Goal: Task Accomplishment & Management: Manage account settings

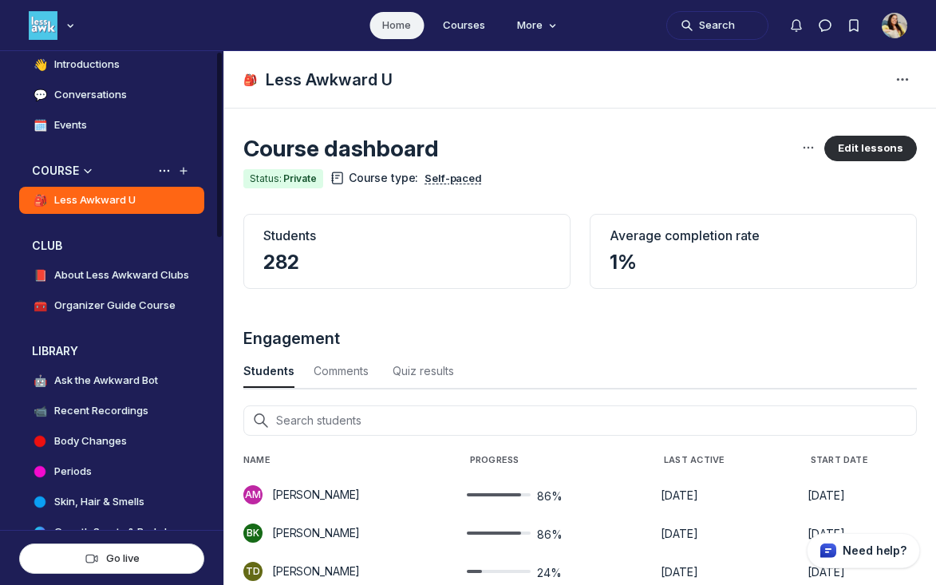
scroll to position [201, 0]
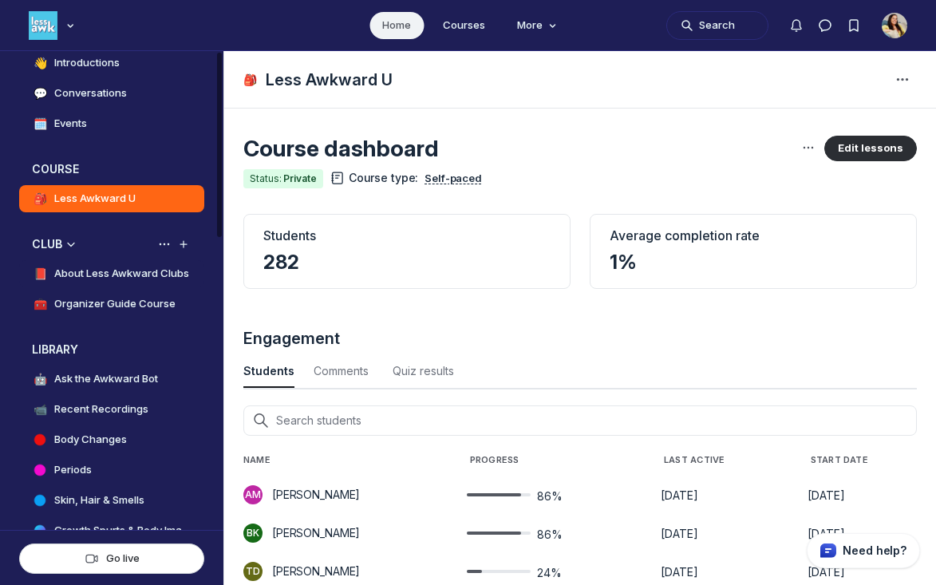
click at [123, 271] on h4 "About Less Awkward Clubs" at bounding box center [121, 274] width 135 height 16
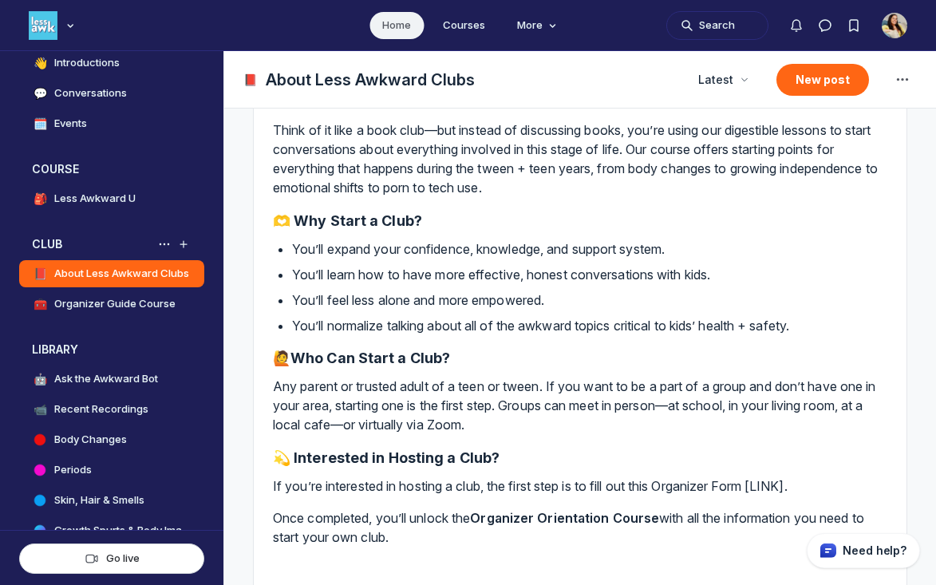
scroll to position [269, 0]
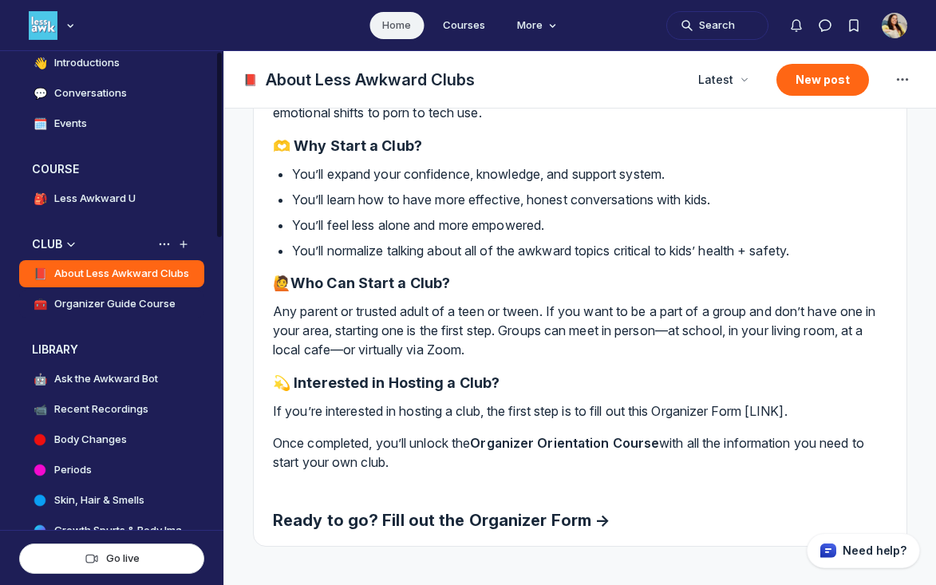
click at [150, 306] on h4 "Organizer Guide Course" at bounding box center [114, 304] width 121 height 16
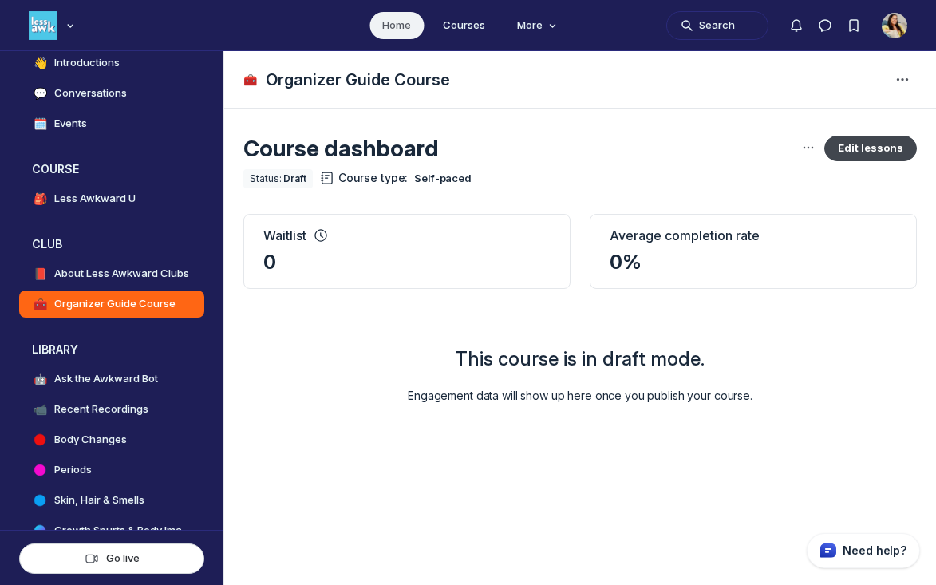
click at [882, 147] on button "Edit lessons" at bounding box center [870, 149] width 93 height 26
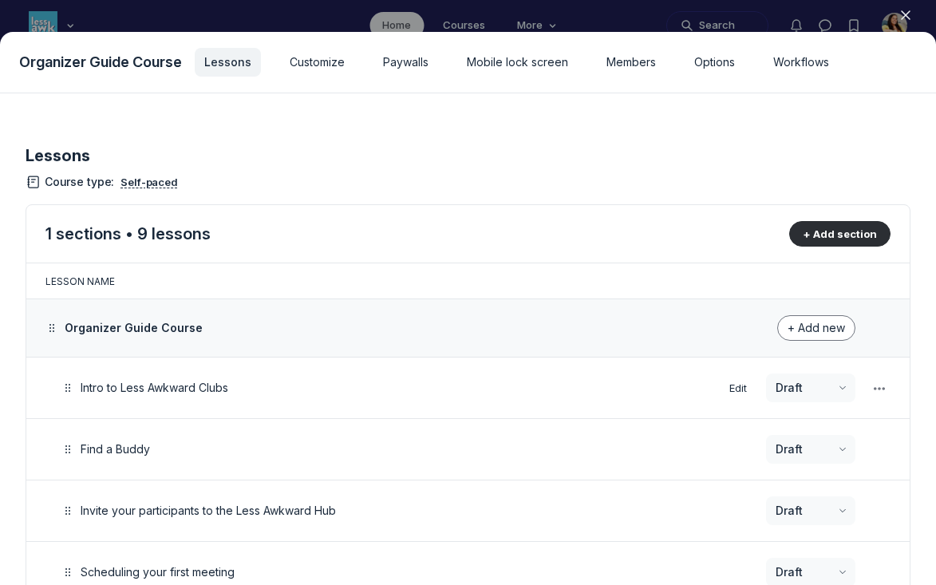
scroll to position [43, 0]
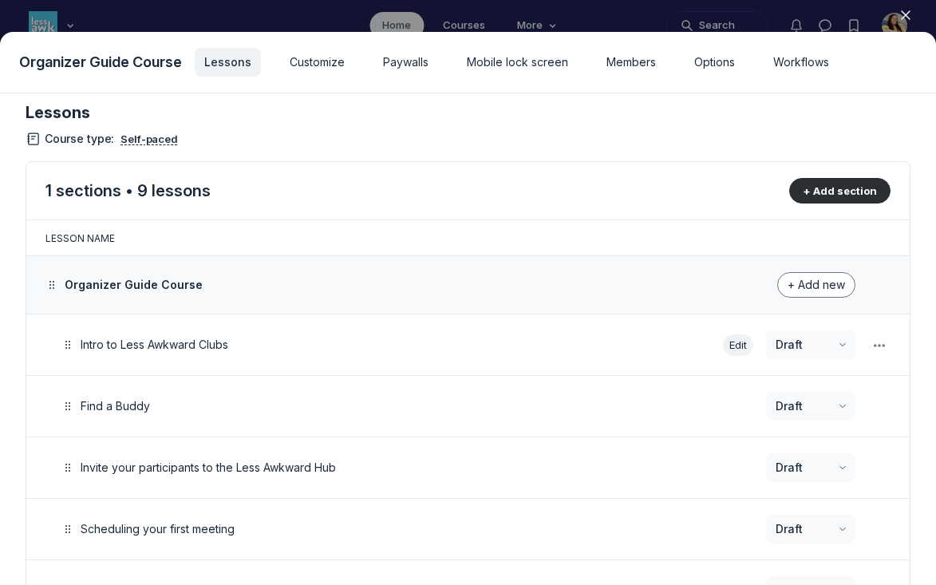
click at [734, 340] on button "Edit" at bounding box center [738, 345] width 30 height 22
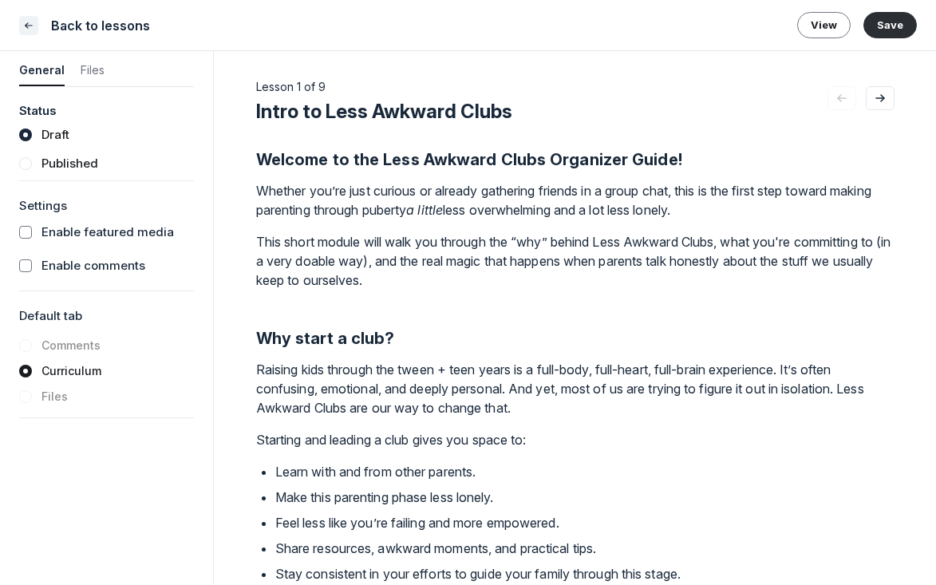
click at [27, 28] on icon "Close" at bounding box center [28, 26] width 13 height 16
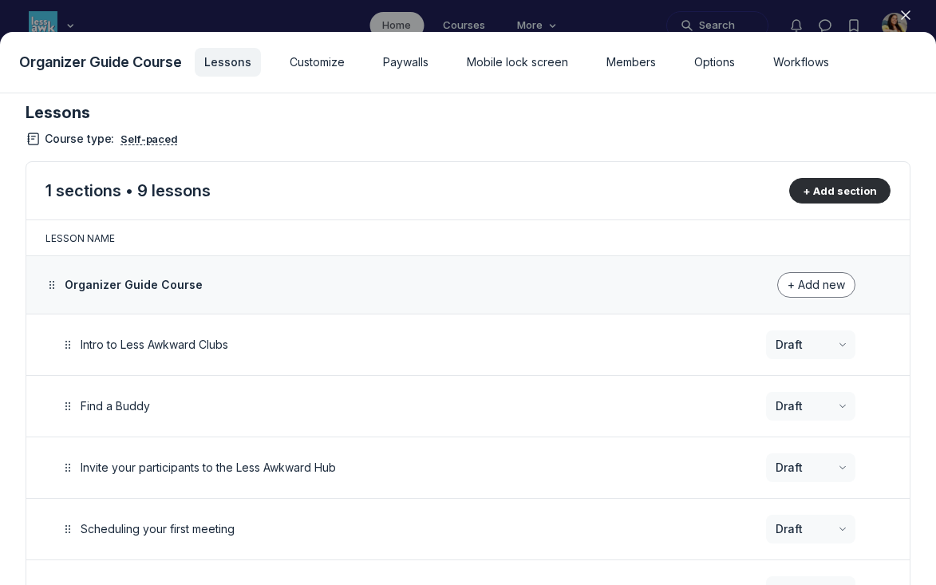
click at [901, 13] on icon "button" at bounding box center [906, 15] width 16 height 16
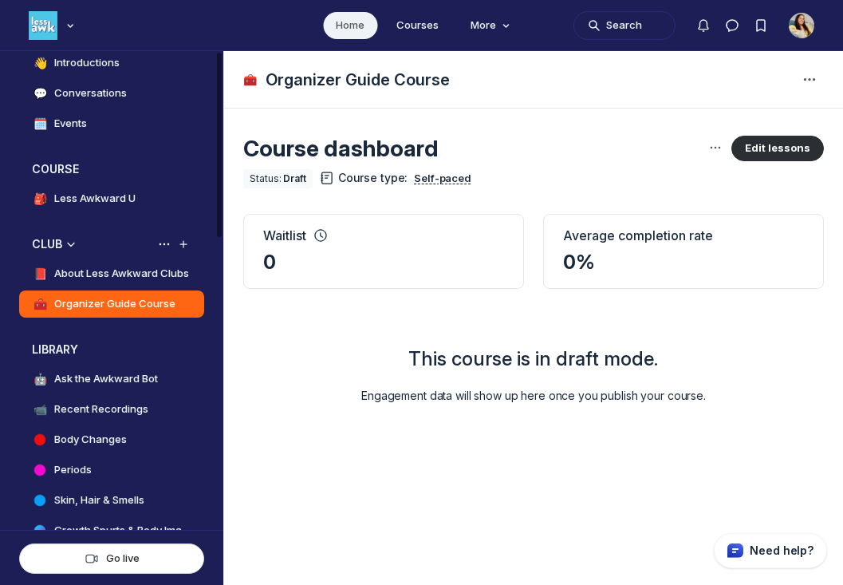
click at [136, 275] on h4 "About Less Awkward Clubs" at bounding box center [121, 274] width 135 height 16
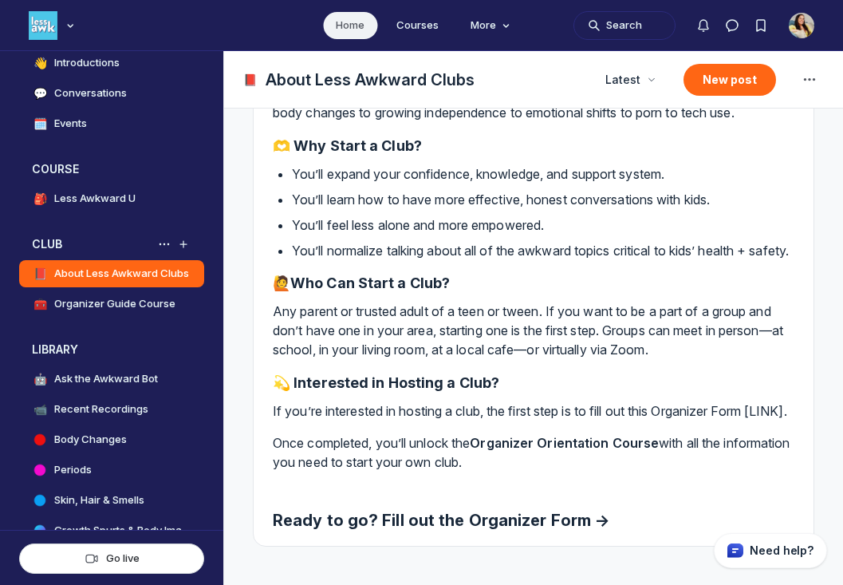
scroll to position [345, 0]
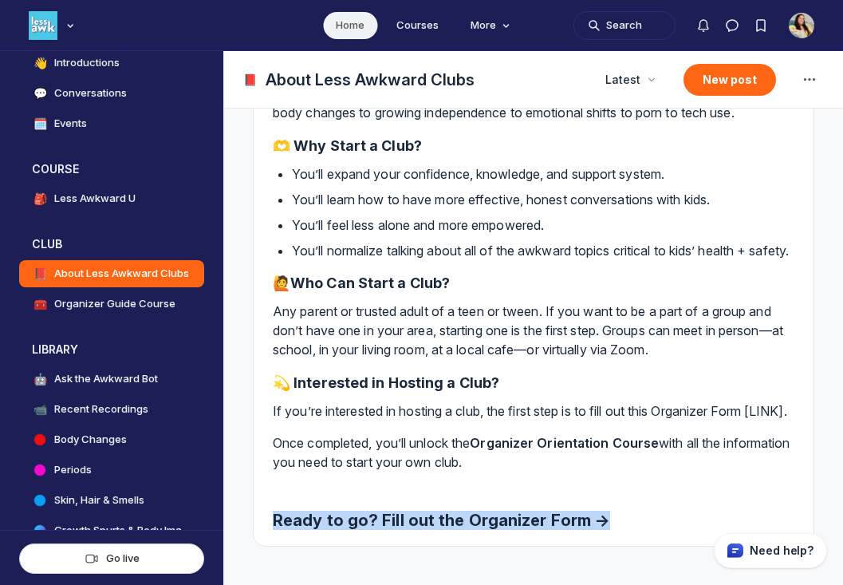
drag, startPoint x: 274, startPoint y: 519, endPoint x: 596, endPoint y: 515, distance: 322.3
click at [596, 515] on h2 "Ready to go? Fill out the Organizer Form →" at bounding box center [534, 520] width 522 height 19
click at [120, 302] on h4 "Organizer Guide Course" at bounding box center [114, 304] width 121 height 16
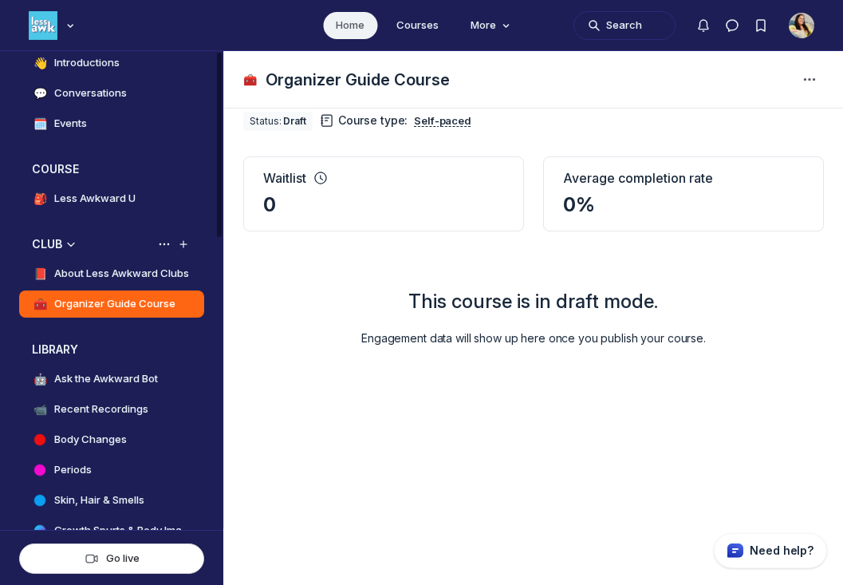
scroll to position [57, 0]
click at [121, 281] on h4 "About Less Awkward Clubs" at bounding box center [121, 274] width 135 height 16
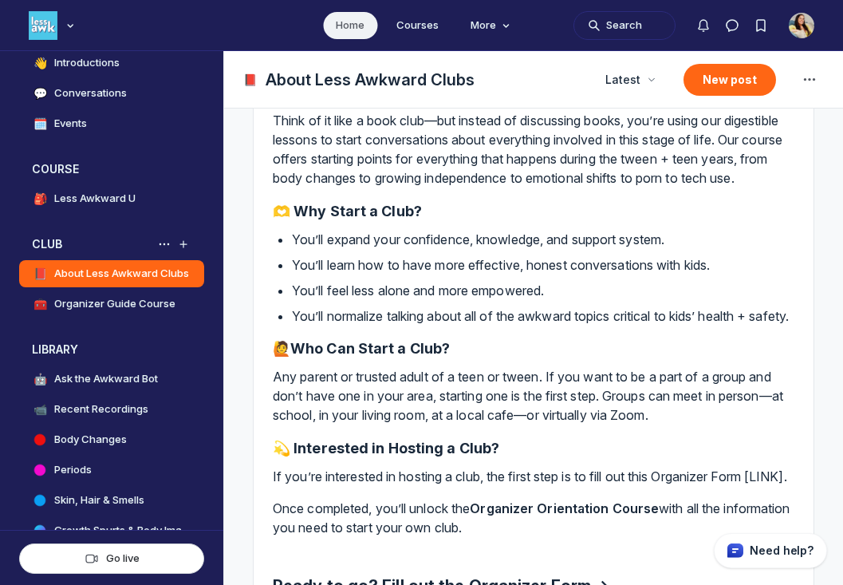
scroll to position [345, 0]
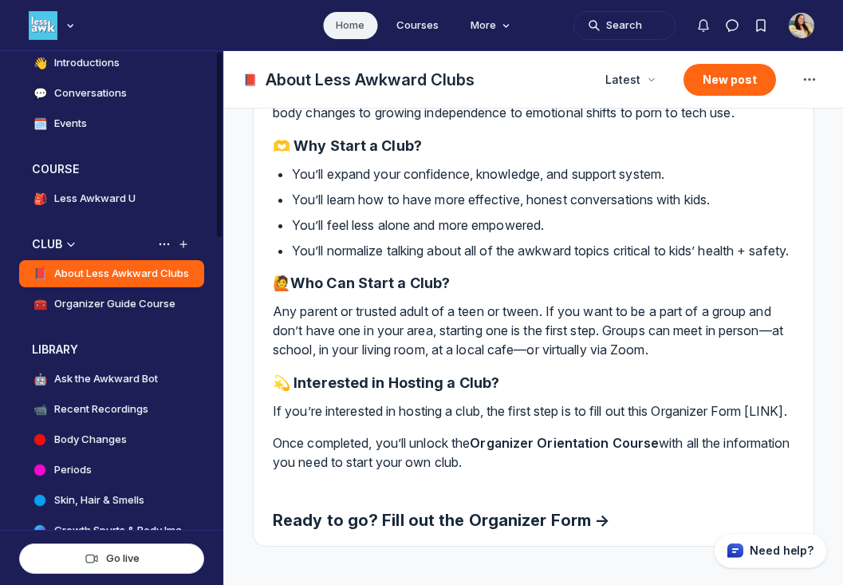
click at [92, 298] on h4 "Organizer Guide Course" at bounding box center [114, 304] width 121 height 16
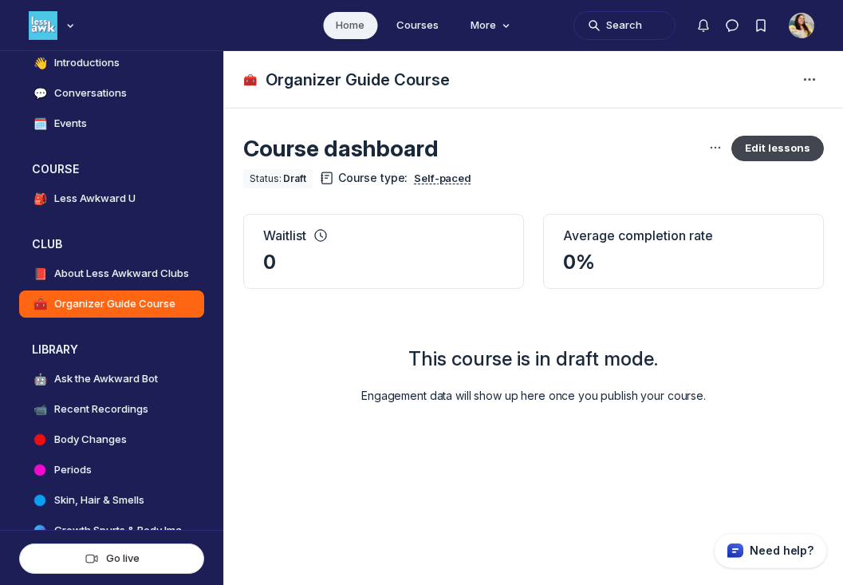
click at [771, 154] on button "Edit lessons" at bounding box center [778, 149] width 93 height 26
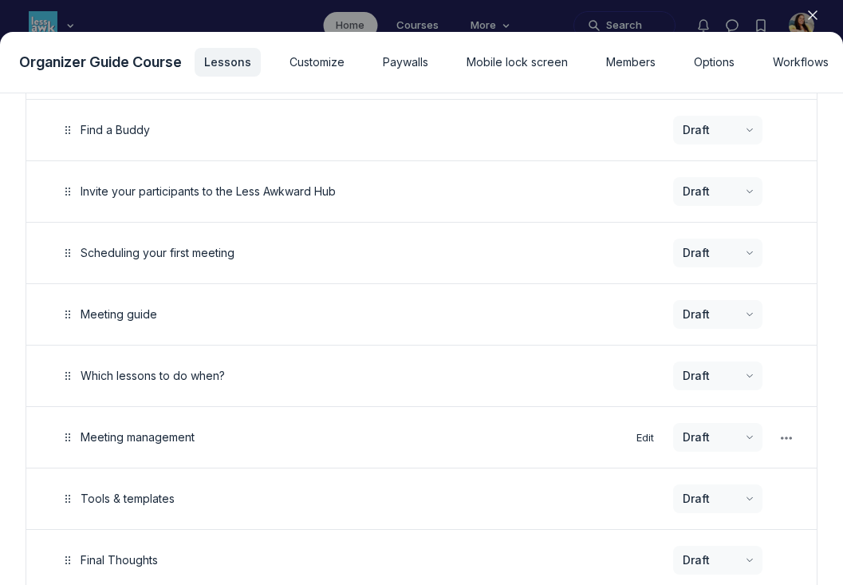
scroll to position [377, 0]
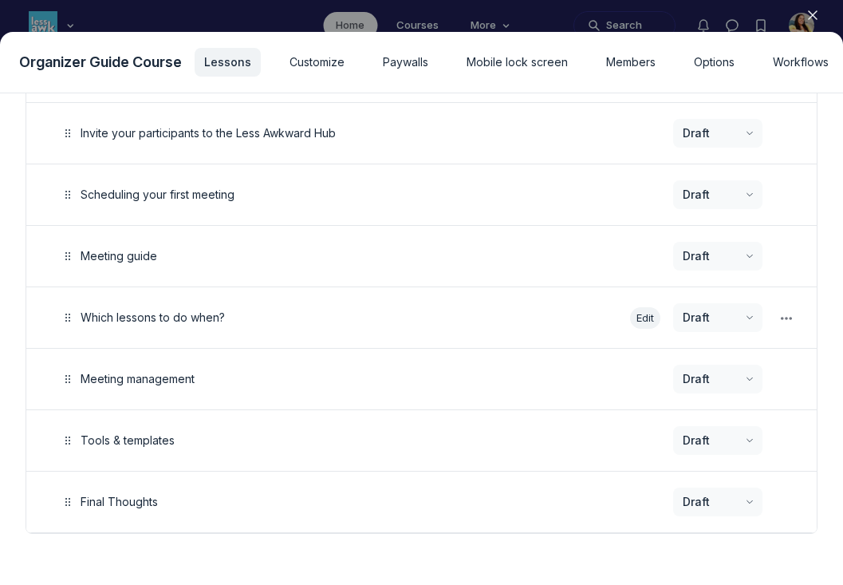
click at [643, 318] on button "Edit" at bounding box center [645, 318] width 30 height 22
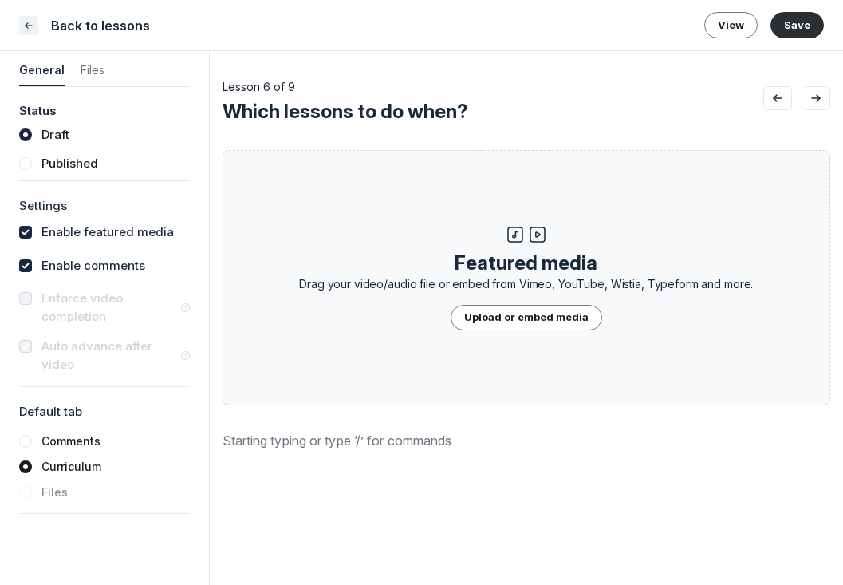
click at [30, 30] on icon "Close" at bounding box center [28, 26] width 13 height 16
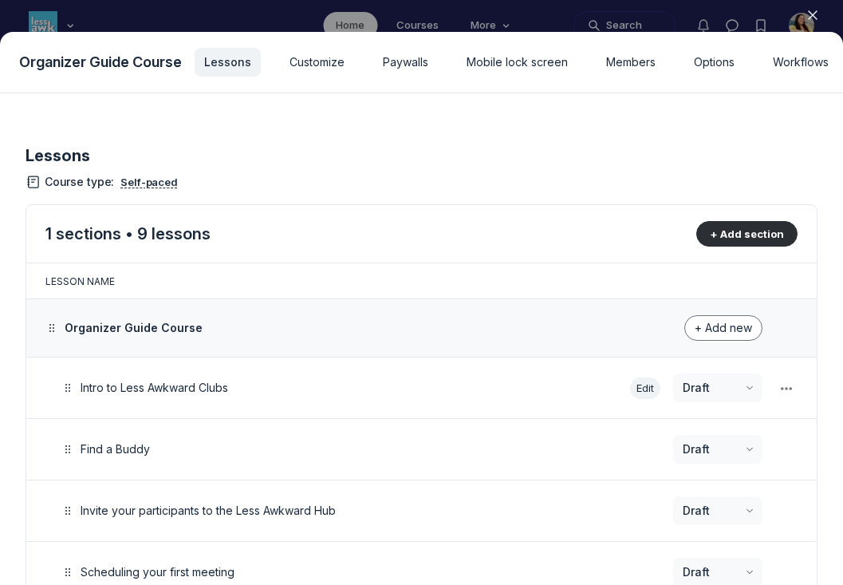
click at [641, 392] on button "Edit" at bounding box center [645, 388] width 30 height 22
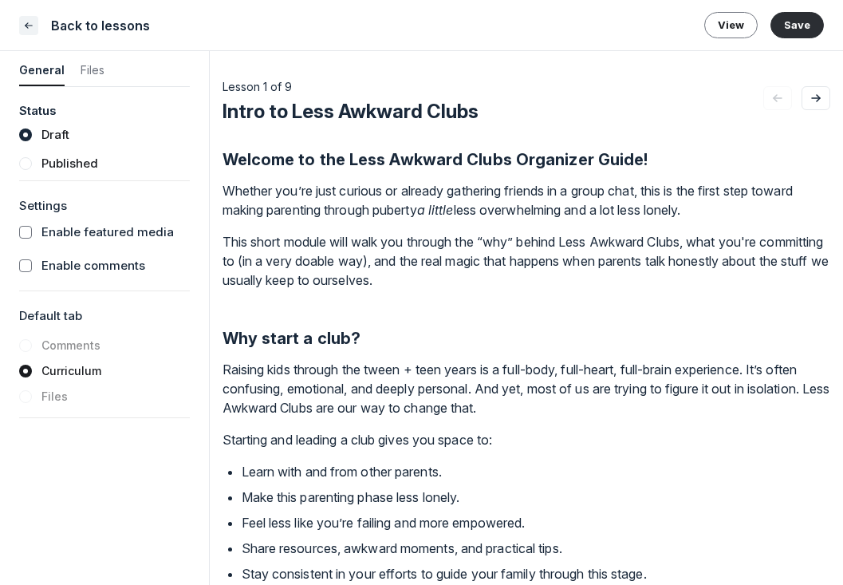
click at [24, 24] on icon "Close" at bounding box center [28, 26] width 13 height 16
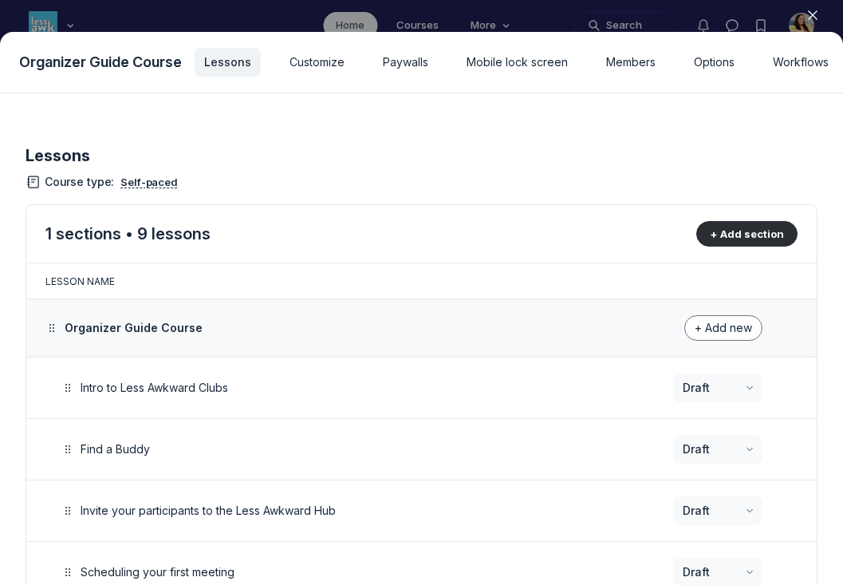
click at [814, 14] on icon "button" at bounding box center [813, 15] width 16 height 16
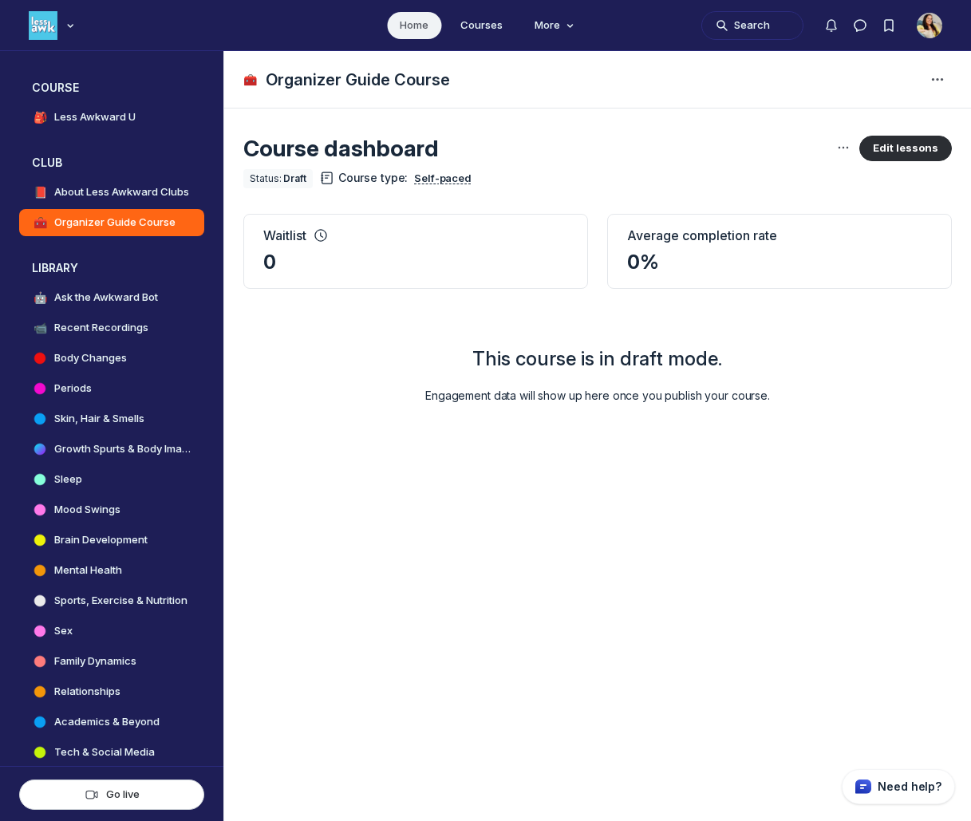
scroll to position [5233, 3056]
